Goal: Find specific fact: Find specific fact

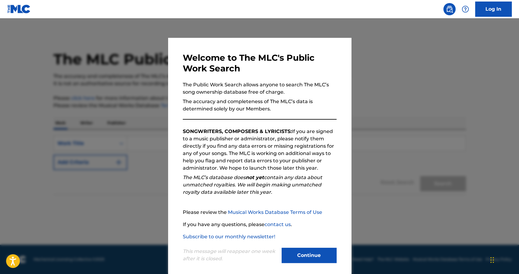
click at [309, 256] on button "Continue" at bounding box center [309, 255] width 55 height 15
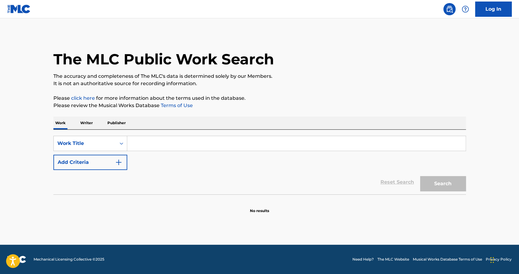
click at [149, 145] on input "Search Form" at bounding box center [296, 143] width 339 height 15
type input "puños y patadas"
click at [421, 176] on button "Search" at bounding box center [444, 183] width 46 height 15
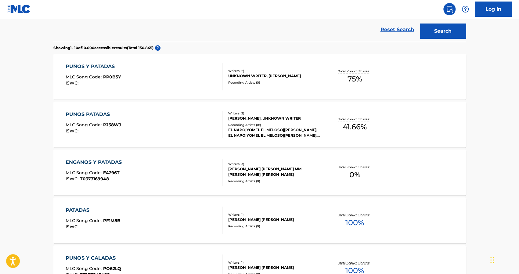
scroll to position [61, 0]
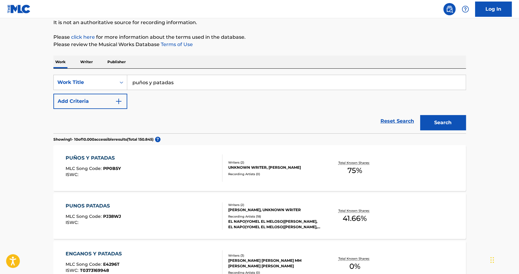
click at [96, 205] on div "PUNOS PATADAS" at bounding box center [94, 205] width 56 height 7
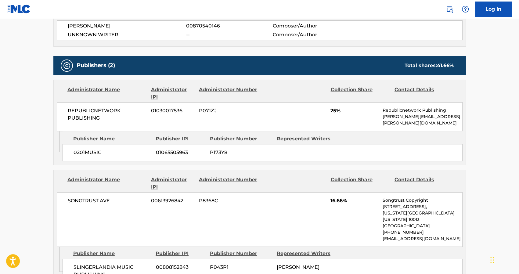
scroll to position [255, 0]
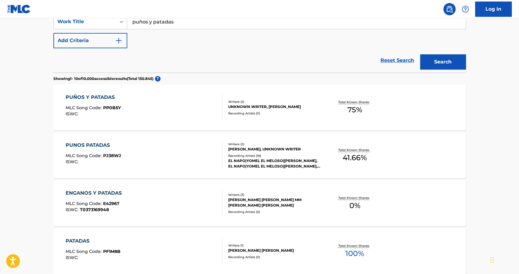
scroll to position [122, 0]
click at [93, 96] on div "PUÑOS Y PATADAS" at bounding box center [93, 96] width 55 height 7
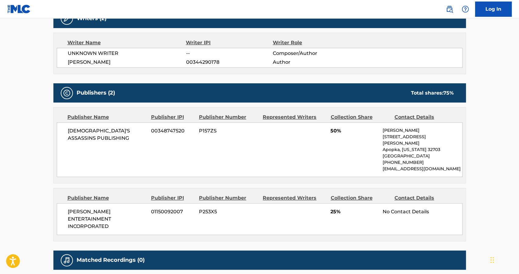
scroll to position [214, 0]
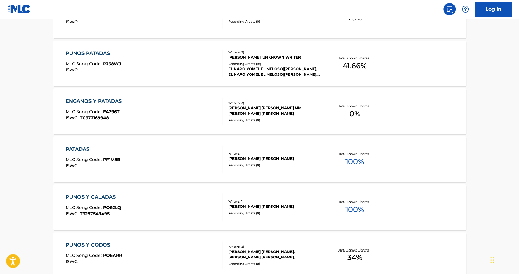
scroll to position [122, 0]
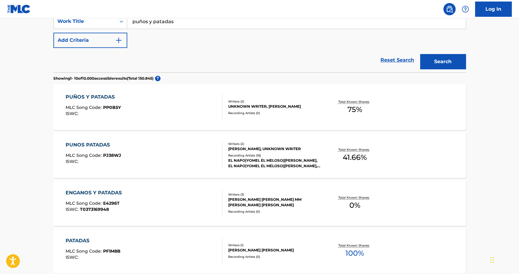
click at [90, 142] on div "PUNOS PATADAS" at bounding box center [94, 144] width 56 height 7
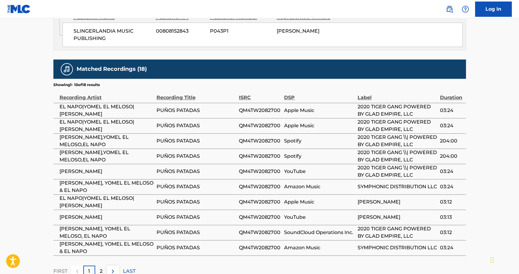
scroll to position [500, 0]
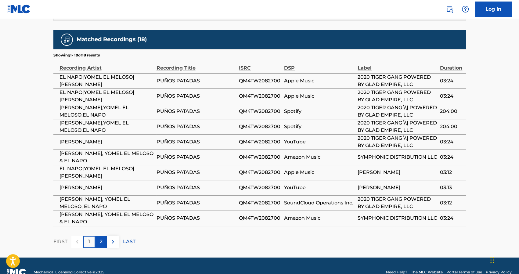
click at [98, 236] on div "2" at bounding box center [101, 242] width 12 height 12
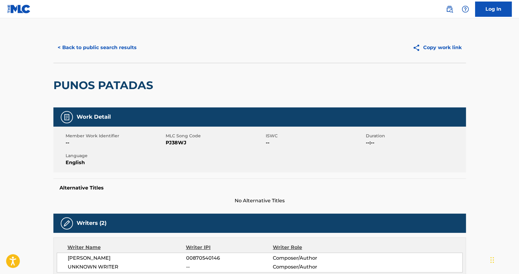
scroll to position [0, 0]
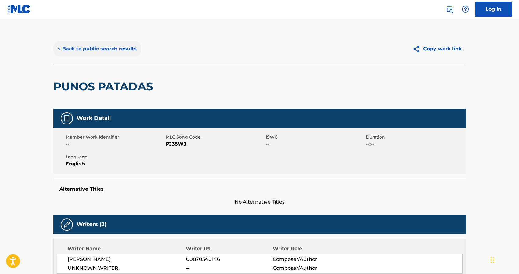
click at [73, 48] on button "< Back to public search results" at bounding box center [97, 48] width 88 height 15
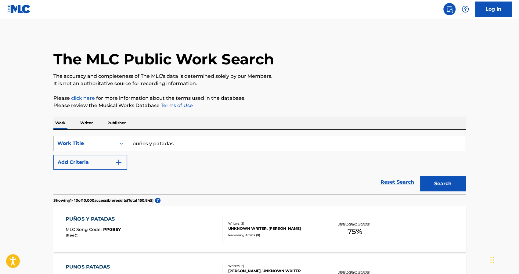
drag, startPoint x: 180, startPoint y: 144, endPoint x: 34, endPoint y: 133, distance: 146.6
type input "llego el cuco"
click at [421, 176] on button "Search" at bounding box center [444, 183] width 46 height 15
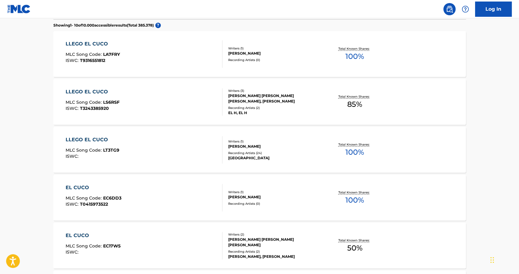
scroll to position [183, 0]
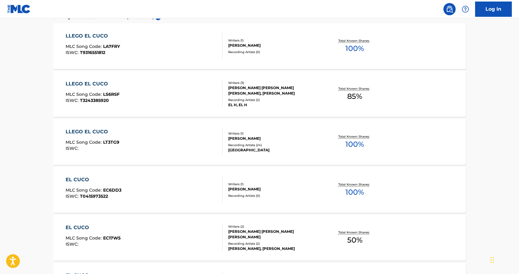
click at [278, 86] on div "[PERSON_NAME] [PERSON_NAME] [PERSON_NAME], [PERSON_NAME]" at bounding box center [274, 90] width 92 height 11
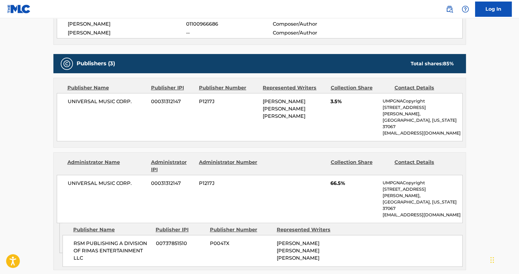
scroll to position [428, 0]
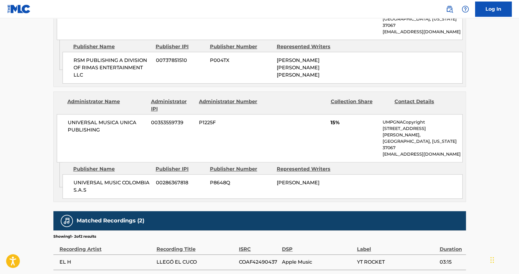
scroll to position [199, 0]
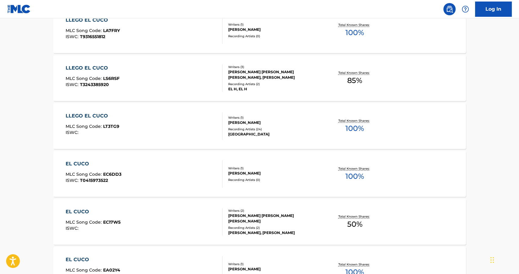
click at [260, 123] on div "Writers ( 1 ) [PERSON_NAME] Recording Artists ( 24 ) ROCHY RD, [PERSON_NAME] RD…" at bounding box center [272, 126] width 98 height 22
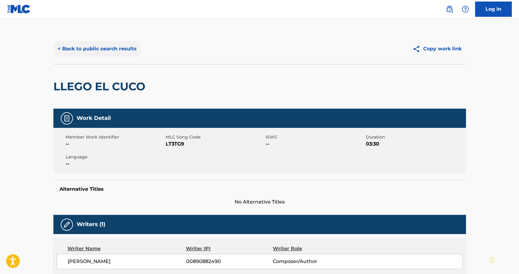
click at [98, 49] on button "< Back to public search results" at bounding box center [97, 48] width 88 height 15
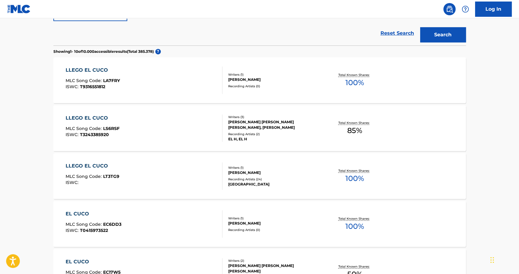
scroll to position [154, 0]
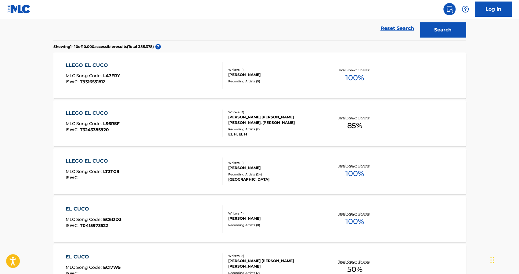
click at [182, 169] on div "LLEGO EL CUCO MLC Song Code : LT3TG9 ISWC :" at bounding box center [144, 171] width 157 height 27
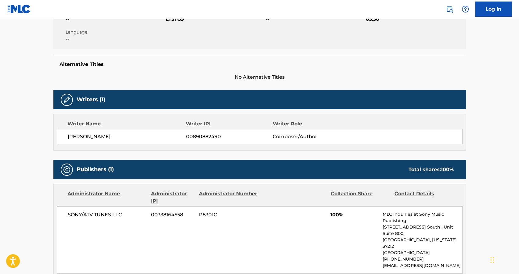
scroll to position [122, 0]
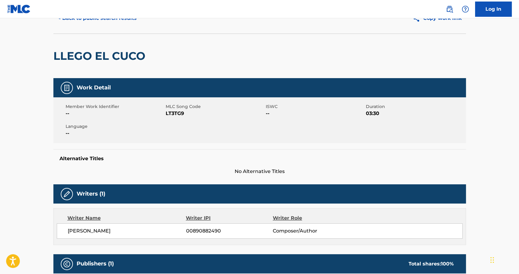
scroll to position [170, 0]
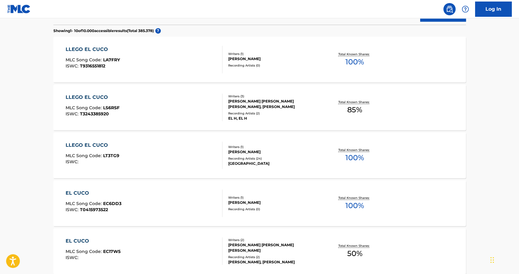
click at [99, 52] on div "LLEGO EL CUCO" at bounding box center [93, 49] width 54 height 7
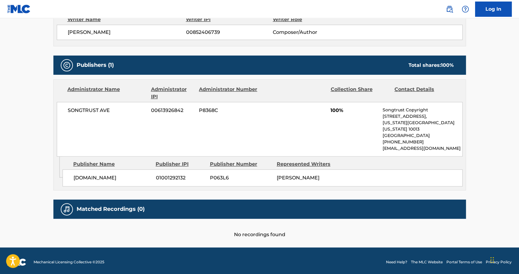
scroll to position [230, 0]
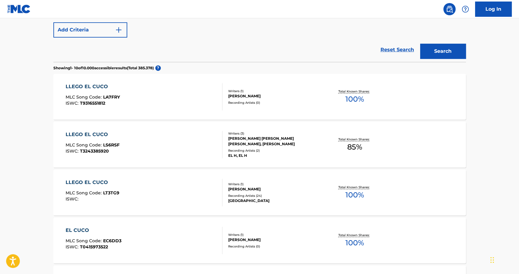
scroll to position [155, 0]
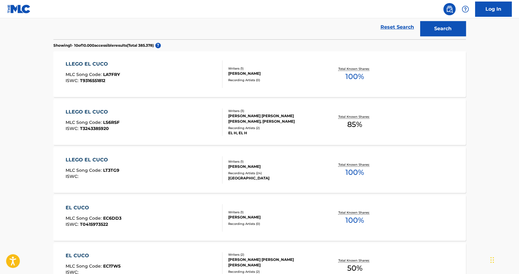
click at [180, 158] on div "LLEGO EL CUCO MLC Song Code : LT3TG9 ISWC :" at bounding box center [144, 169] width 157 height 27
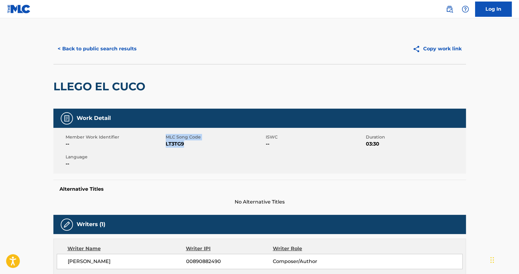
drag, startPoint x: 170, startPoint y: 143, endPoint x: 166, endPoint y: 136, distance: 8.8
click at [166, 136] on div "MLC Song Code LT3TG9" at bounding box center [216, 141] width 100 height 14
copy div "MLC Song Code LT3TG9"
click at [111, 52] on button "< Back to public search results" at bounding box center [97, 48] width 88 height 15
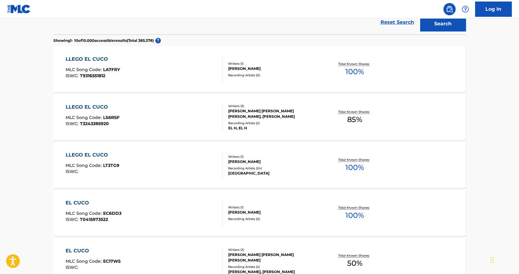
scroll to position [79, 0]
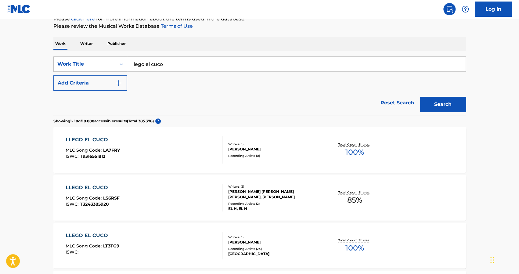
click at [104, 148] on span "LA7FRY" at bounding box center [111, 149] width 17 height 5
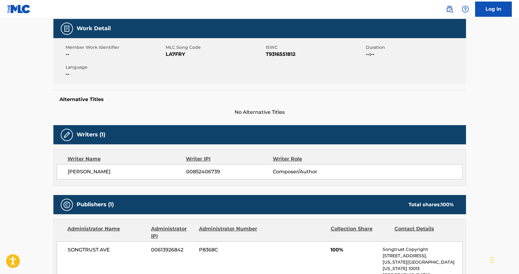
scroll to position [92, 0]
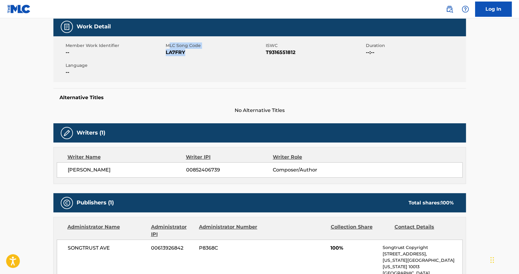
drag, startPoint x: 187, startPoint y: 52, endPoint x: 168, endPoint y: 45, distance: 20.6
click at [168, 45] on div "MLC Song Code LA7FRY" at bounding box center [216, 49] width 100 height 14
click at [166, 46] on span "MLC Song Code" at bounding box center [215, 45] width 99 height 6
drag, startPoint x: 186, startPoint y: 53, endPoint x: 166, endPoint y: 47, distance: 20.3
click at [166, 47] on div "MLC Song Code LA7FRY" at bounding box center [216, 49] width 100 height 14
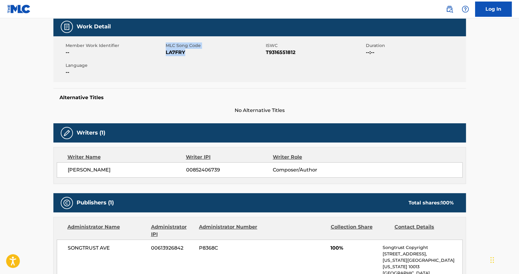
copy div "MLC Song Code LA7FRY"
